Goal: Book appointment/travel/reservation

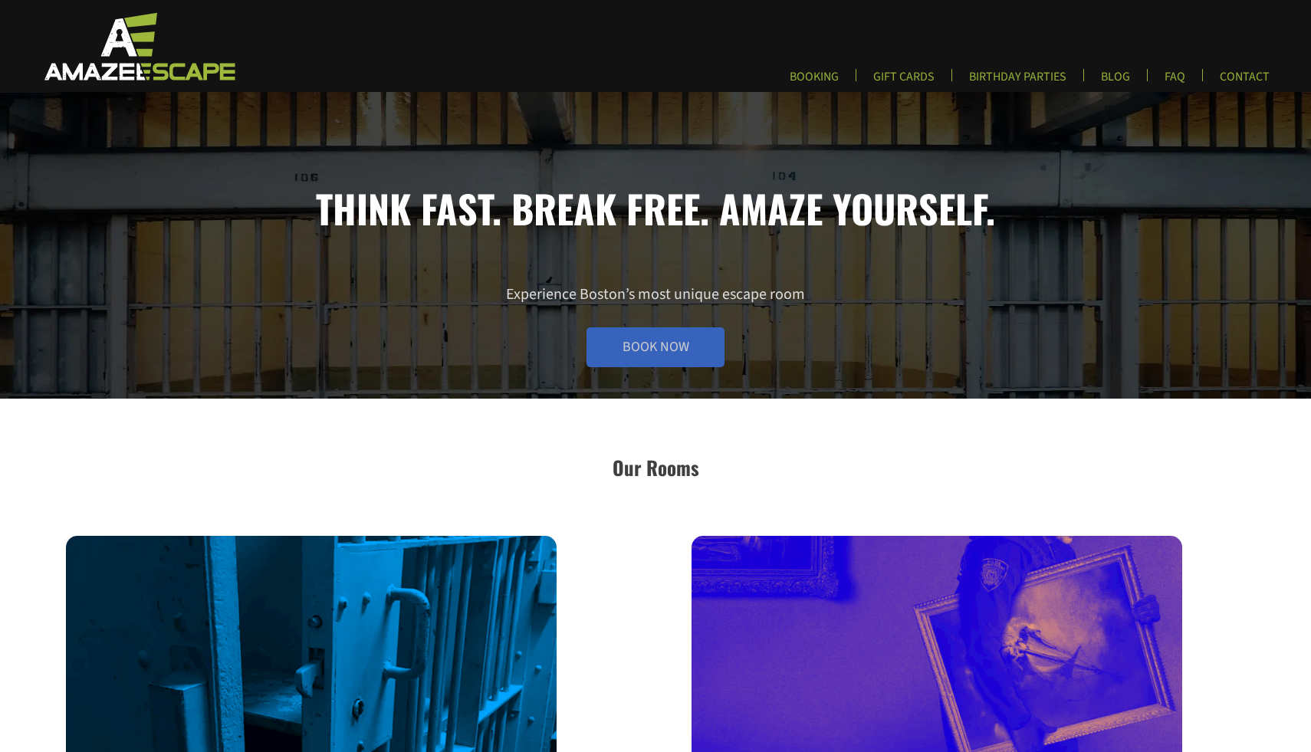
click at [616, 347] on link "Book Now" at bounding box center [655, 347] width 138 height 40
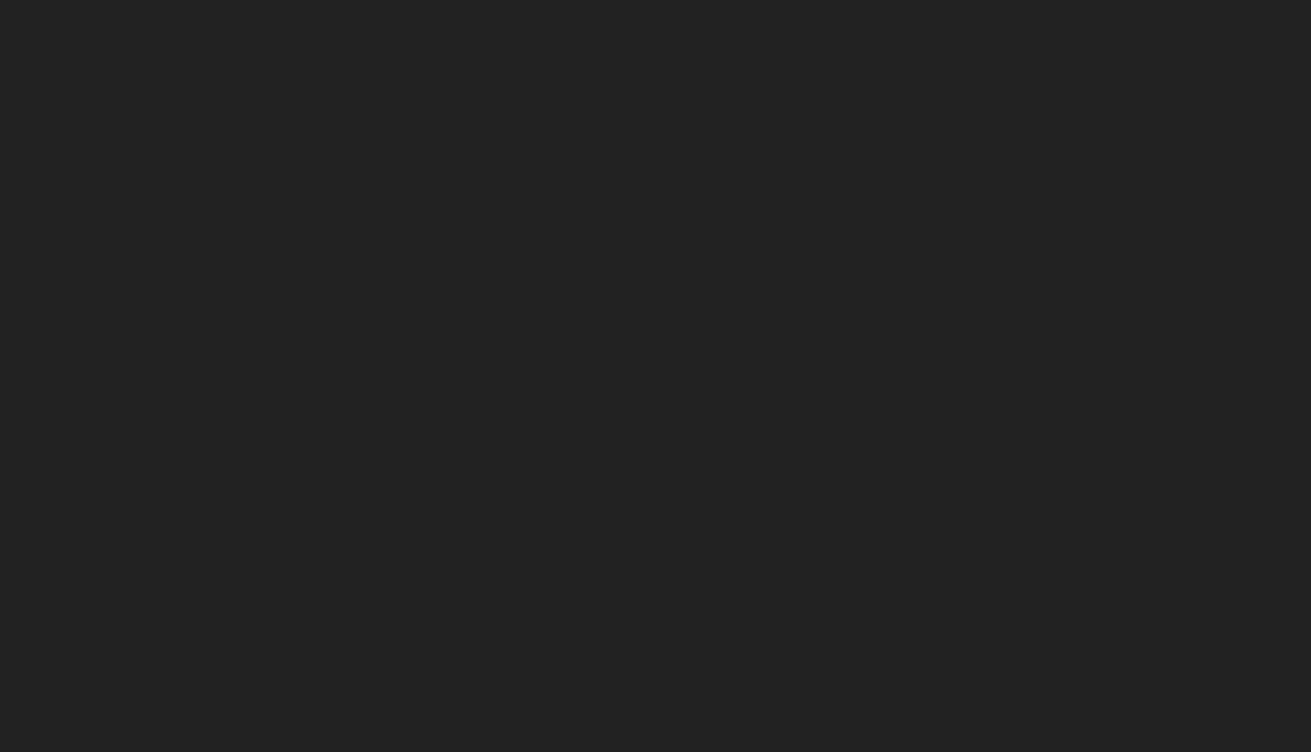
scroll to position [237, 0]
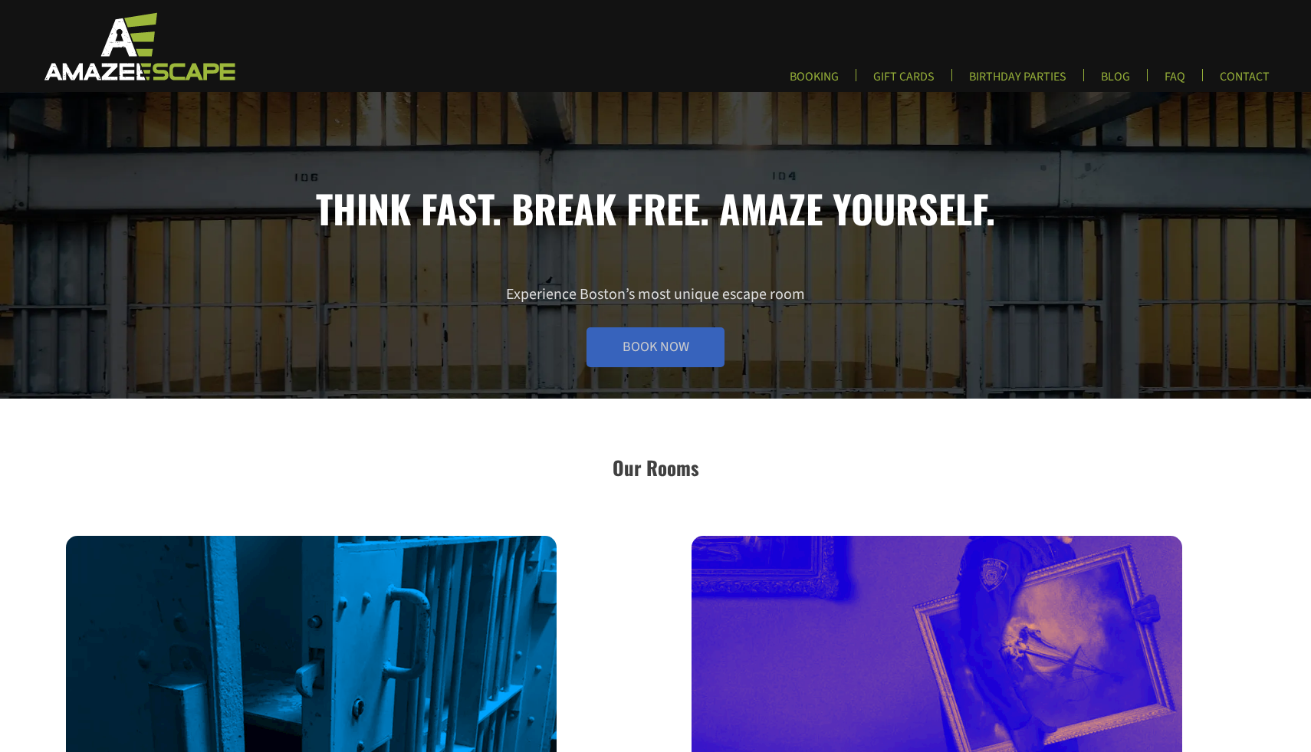
click at [668, 363] on link "Book Now" at bounding box center [655, 347] width 138 height 40
click at [1230, 71] on link "CONTACT" at bounding box center [1244, 81] width 74 height 25
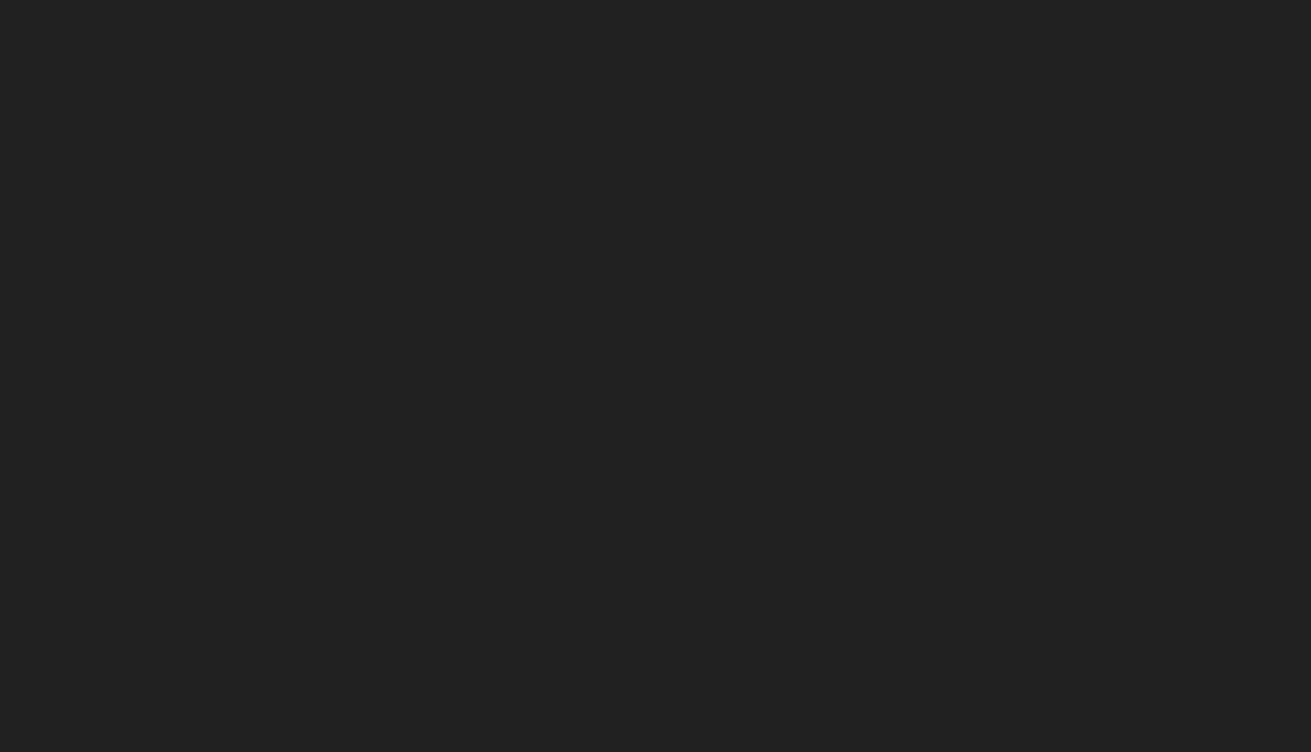
scroll to position [189, 0]
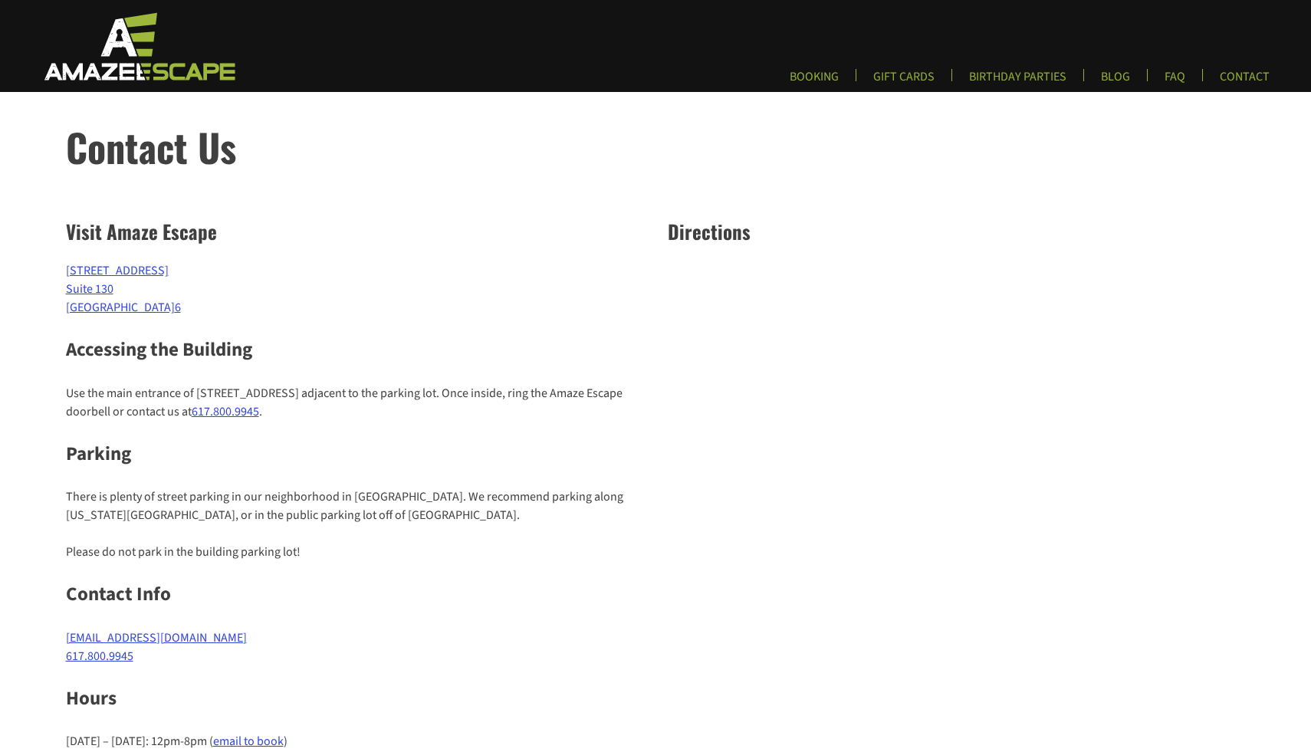
scroll to position [11, 0]
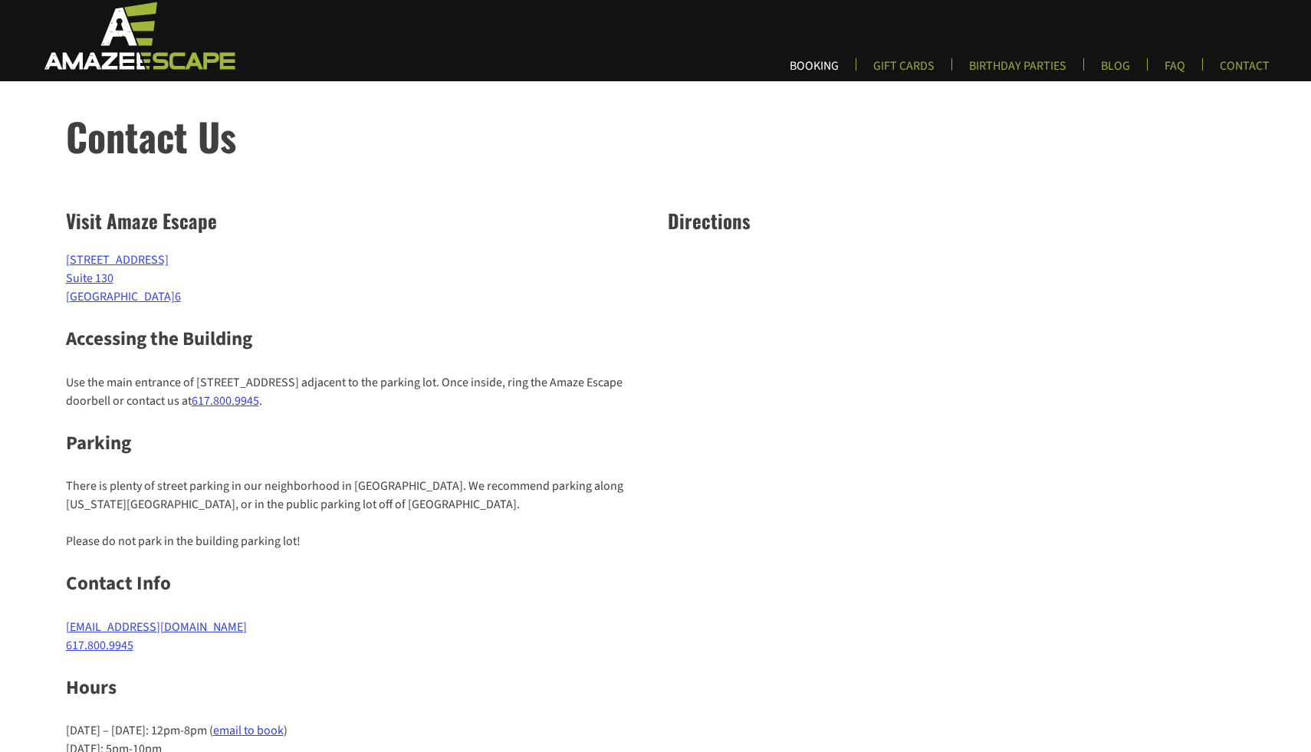
click at [823, 62] on link "BOOKING" at bounding box center [814, 70] width 74 height 25
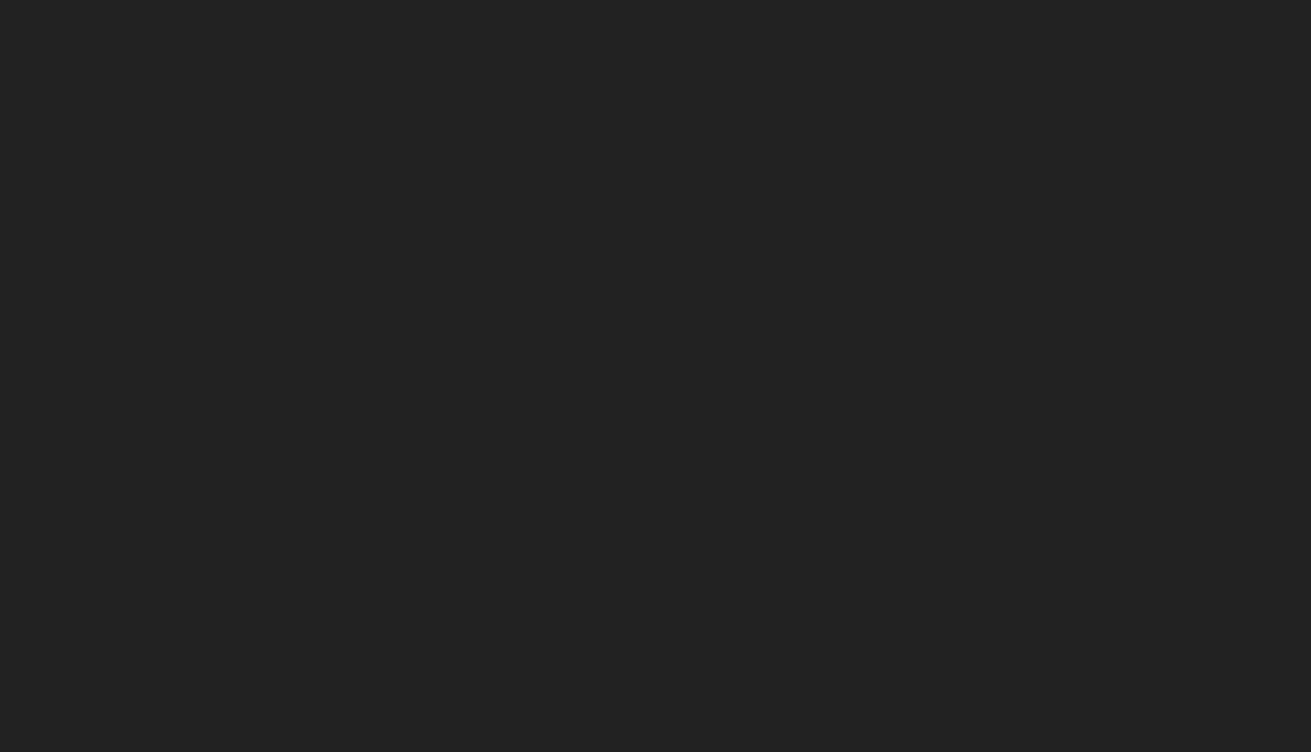
scroll to position [237, 0]
